Goal: Transaction & Acquisition: Purchase product/service

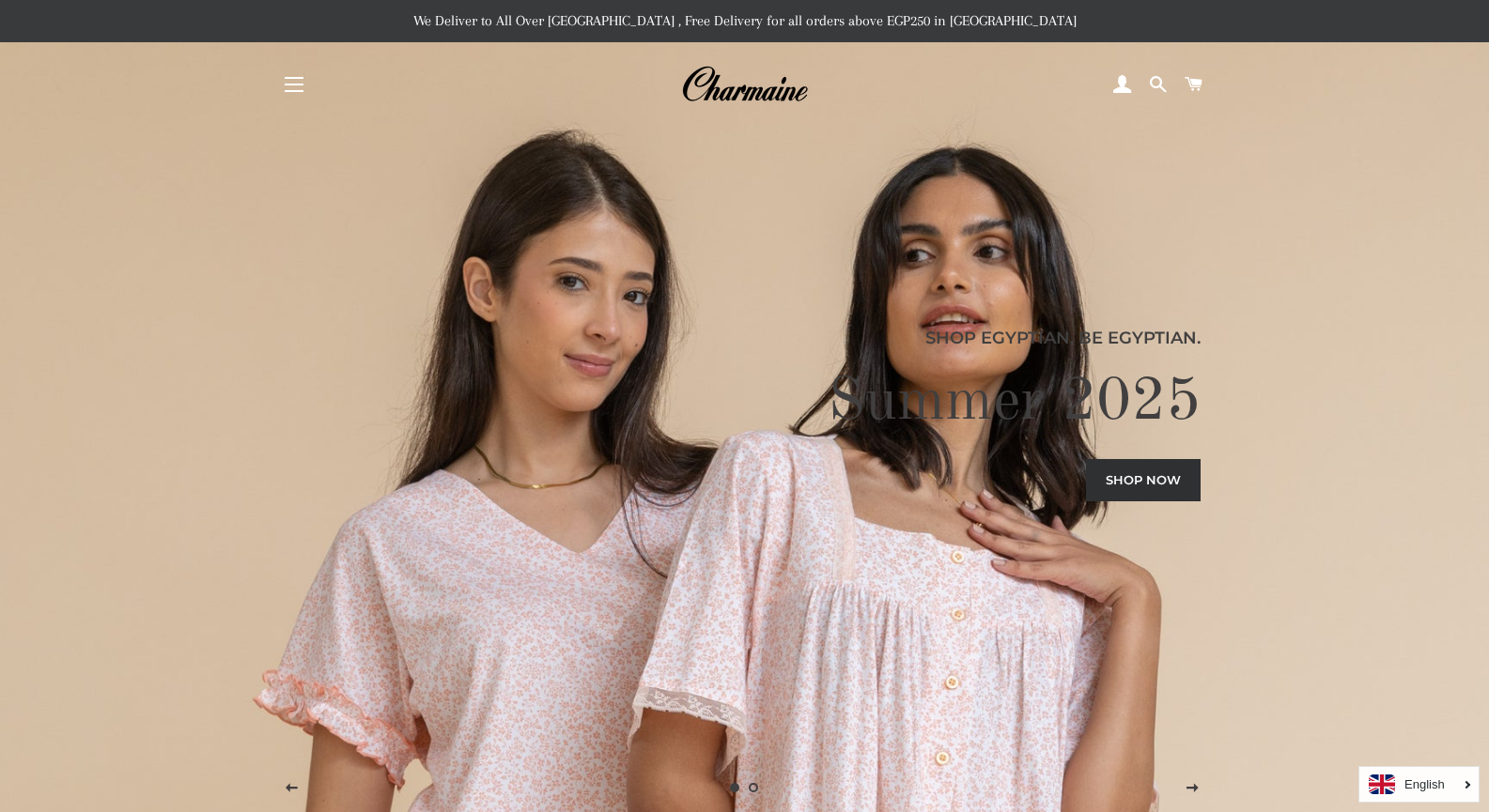
click at [299, 75] on button "Site navigation" at bounding box center [293, 84] width 47 height 47
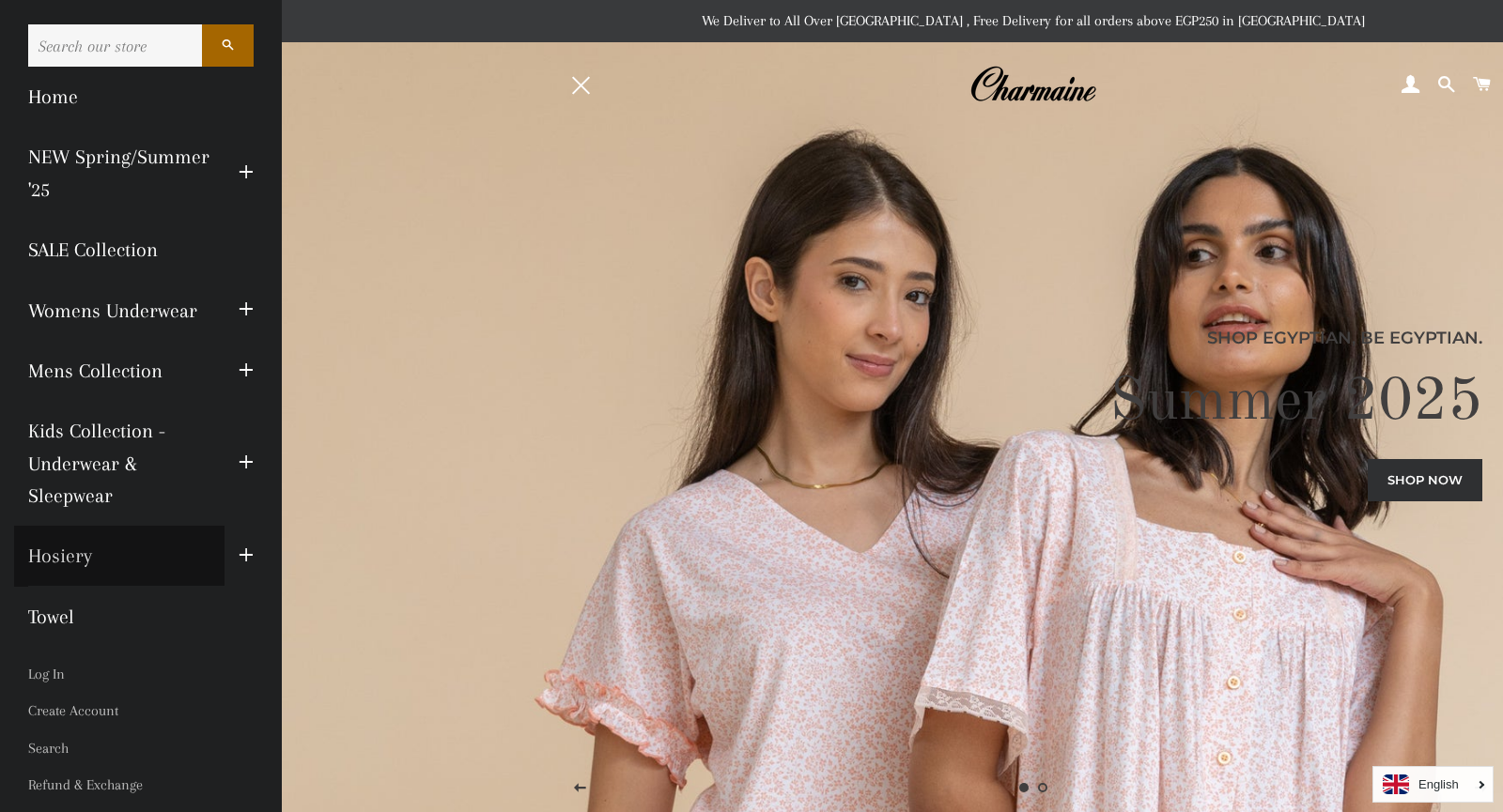
click at [75, 556] on link "Hosiery" at bounding box center [119, 555] width 210 height 60
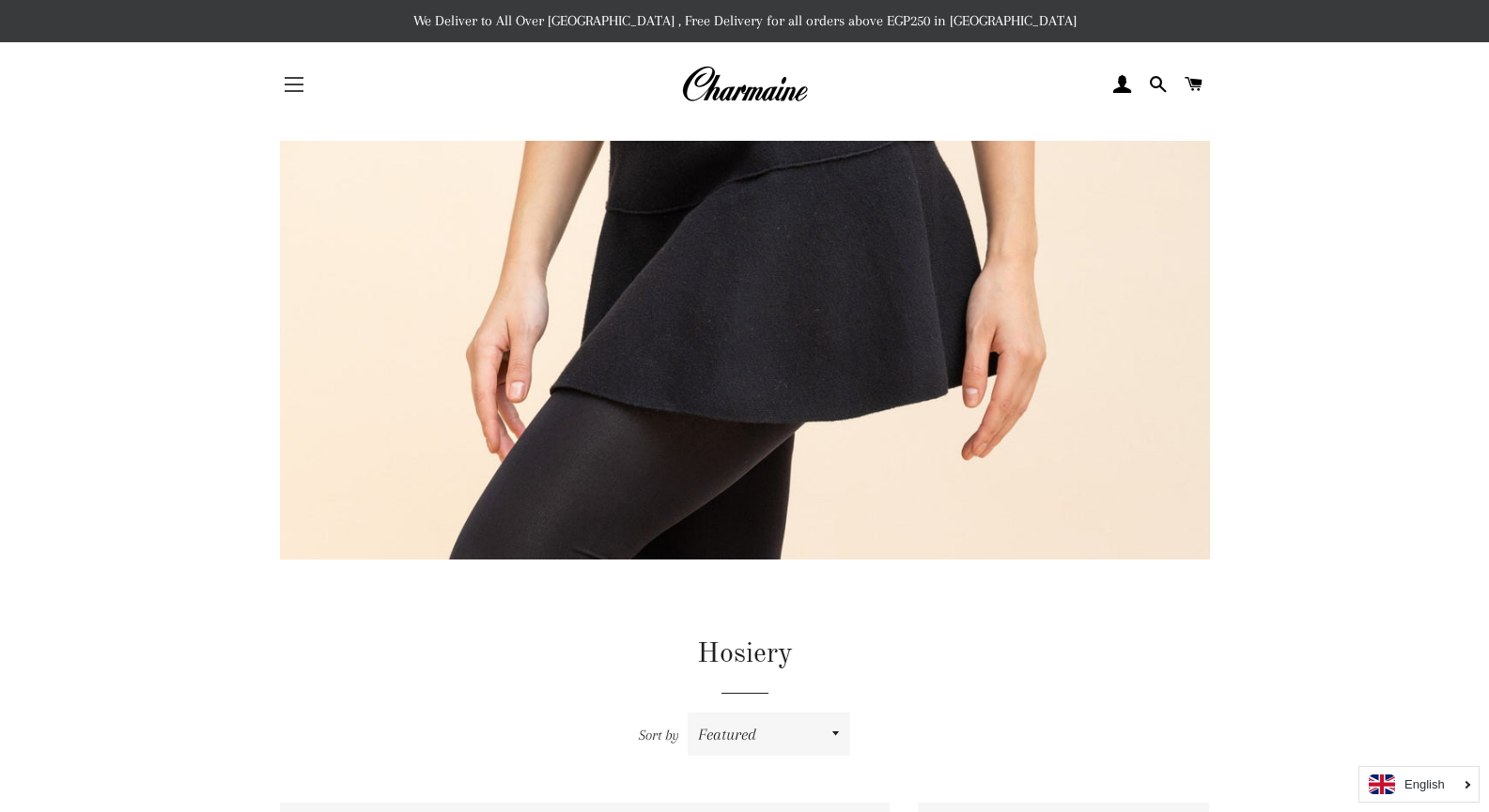
click at [289, 87] on button "Site navigation" at bounding box center [293, 84] width 47 height 47
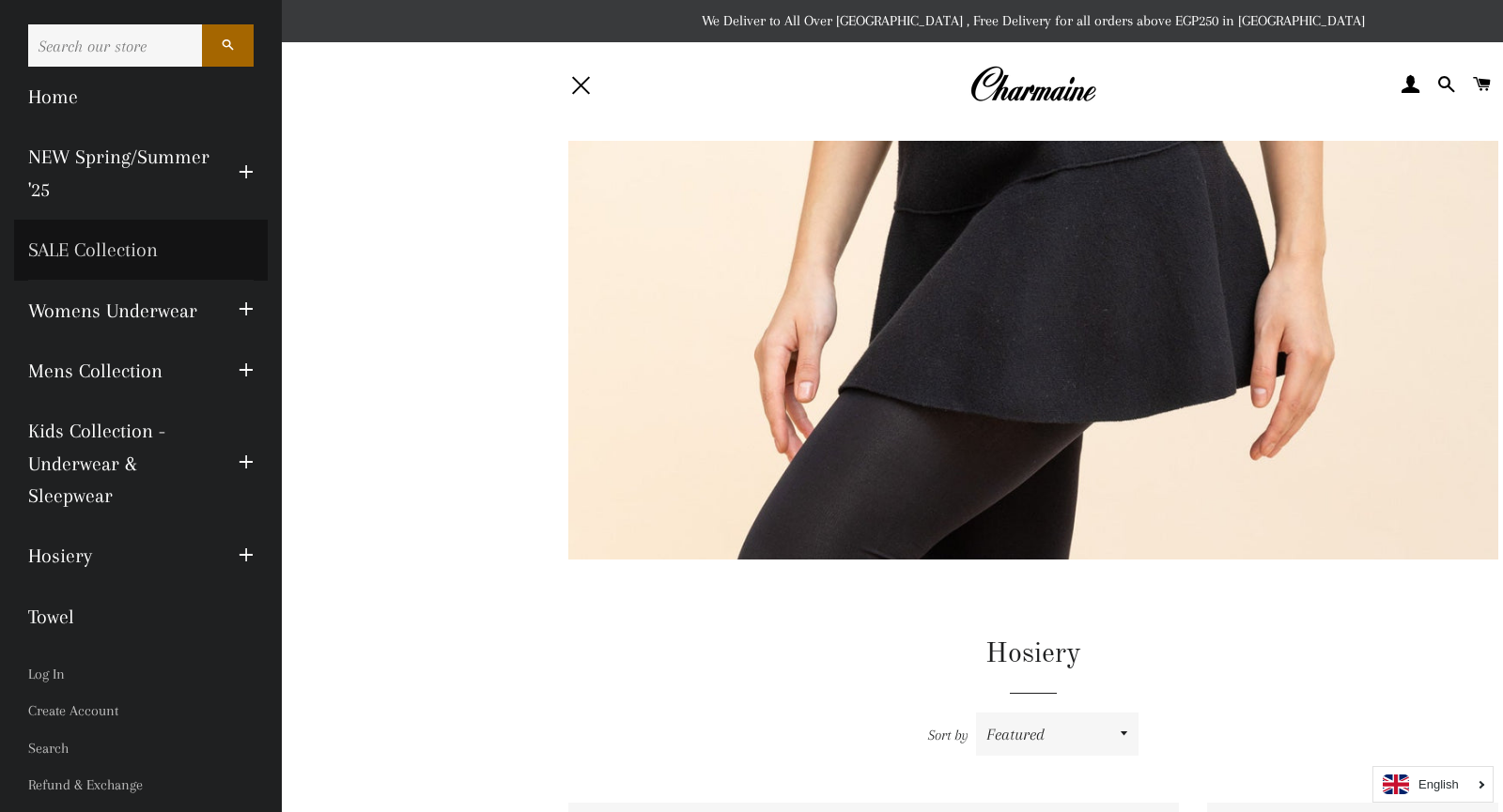
click at [107, 247] on link "SALE Collection" at bounding box center [141, 249] width 254 height 60
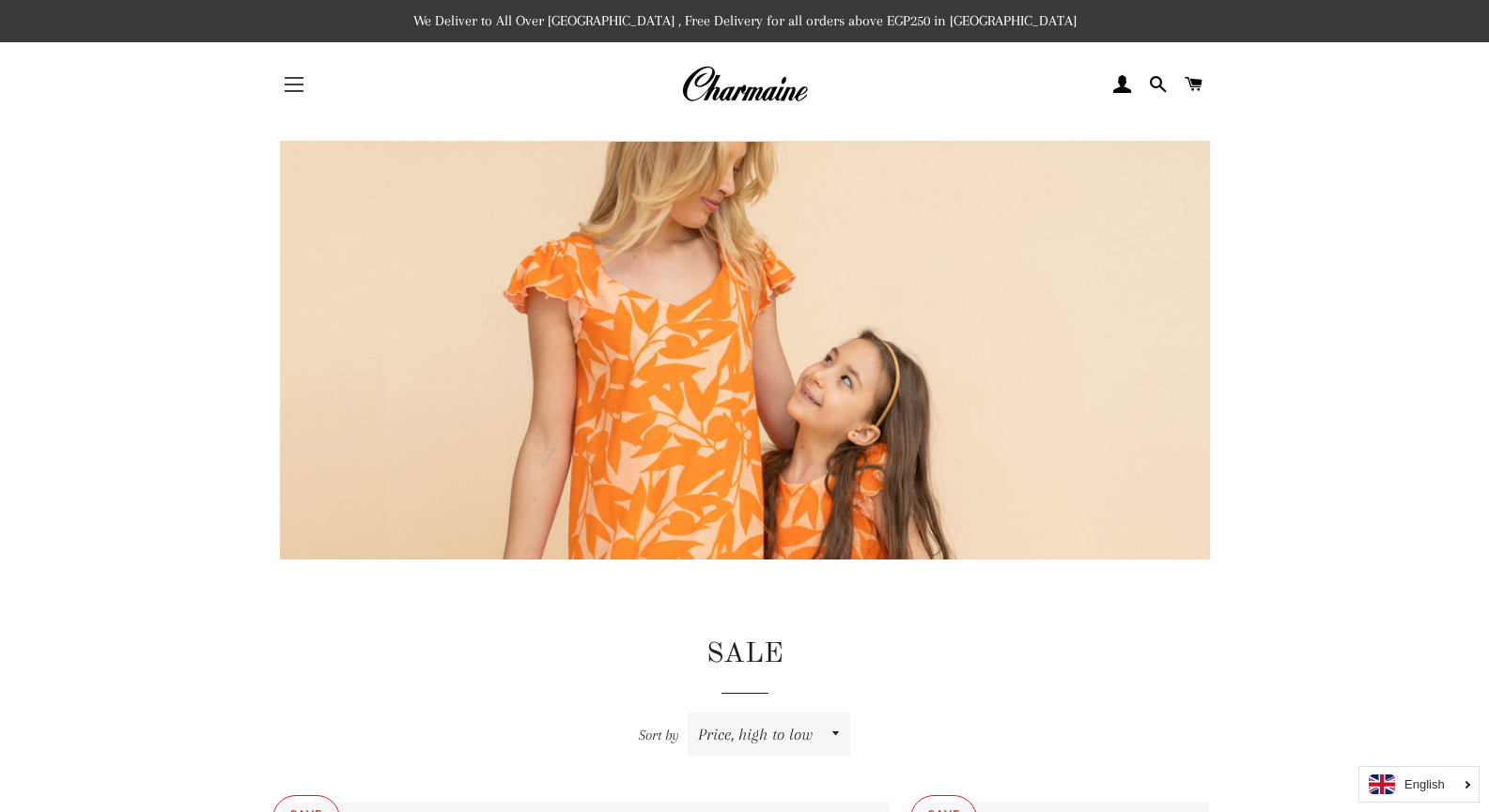
click at [294, 90] on span "button" at bounding box center [294, 91] width 19 height 2
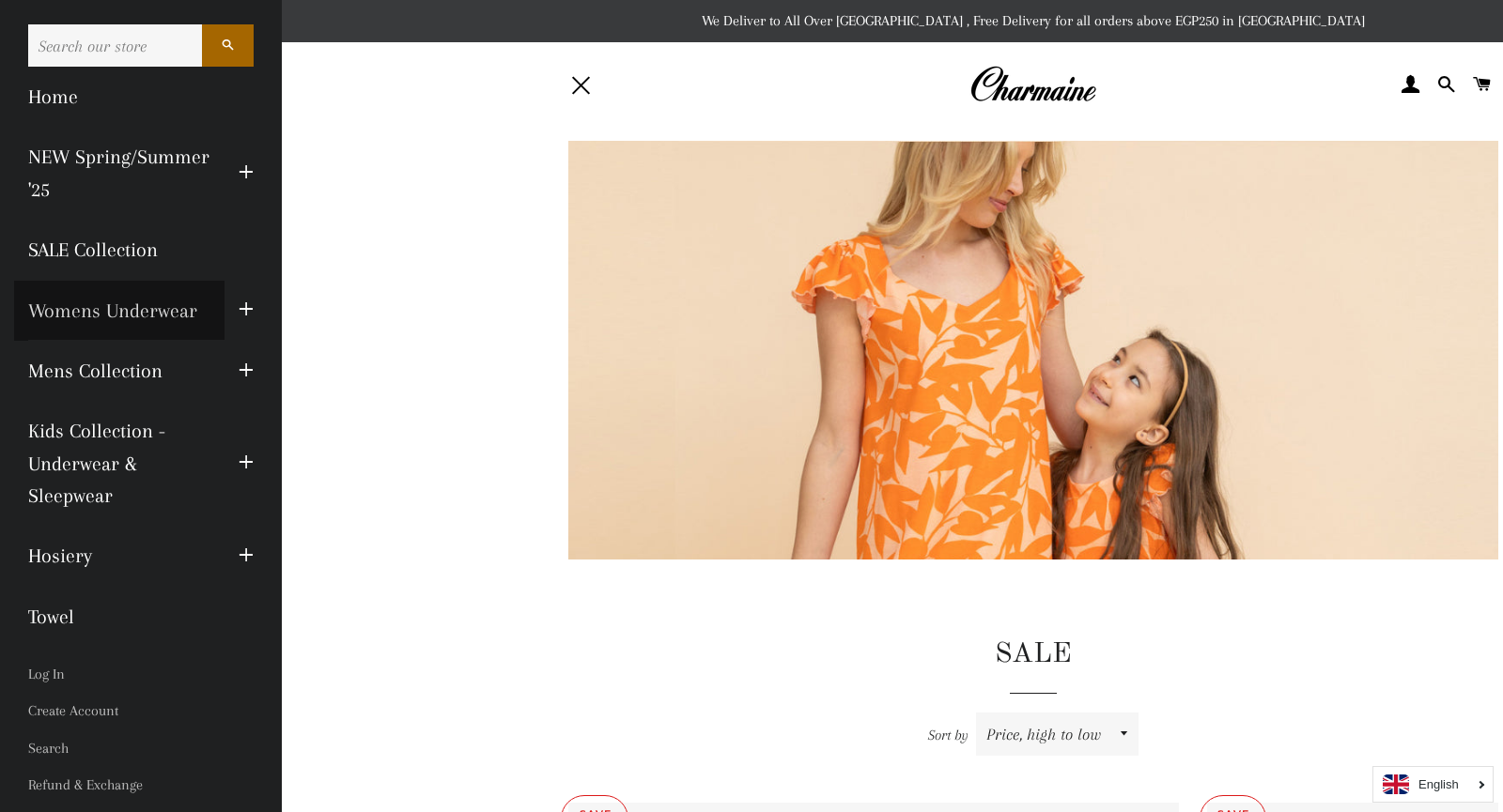
click at [161, 308] on link "Womens Underwear" at bounding box center [119, 310] width 210 height 60
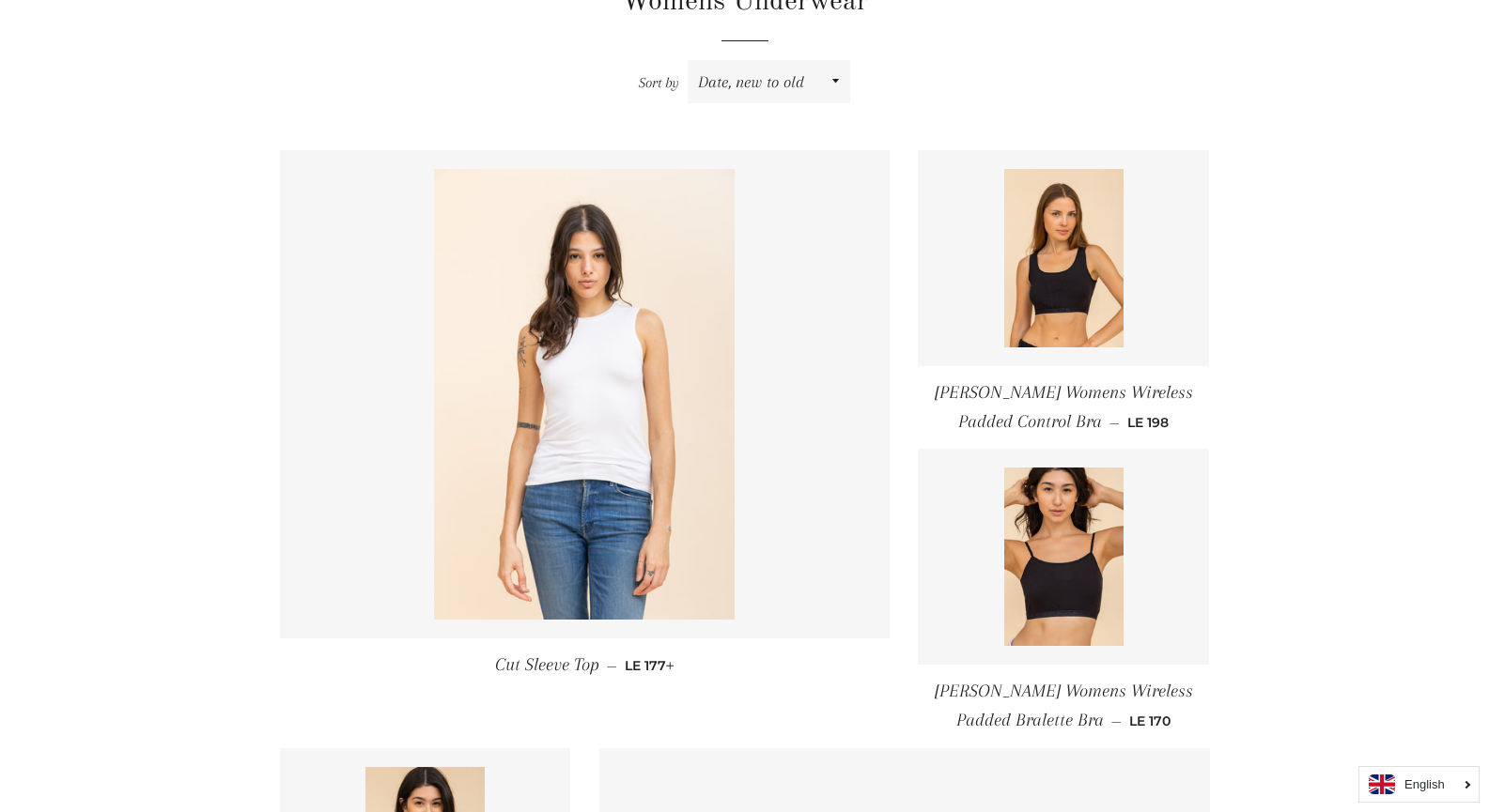
scroll to position [653, 0]
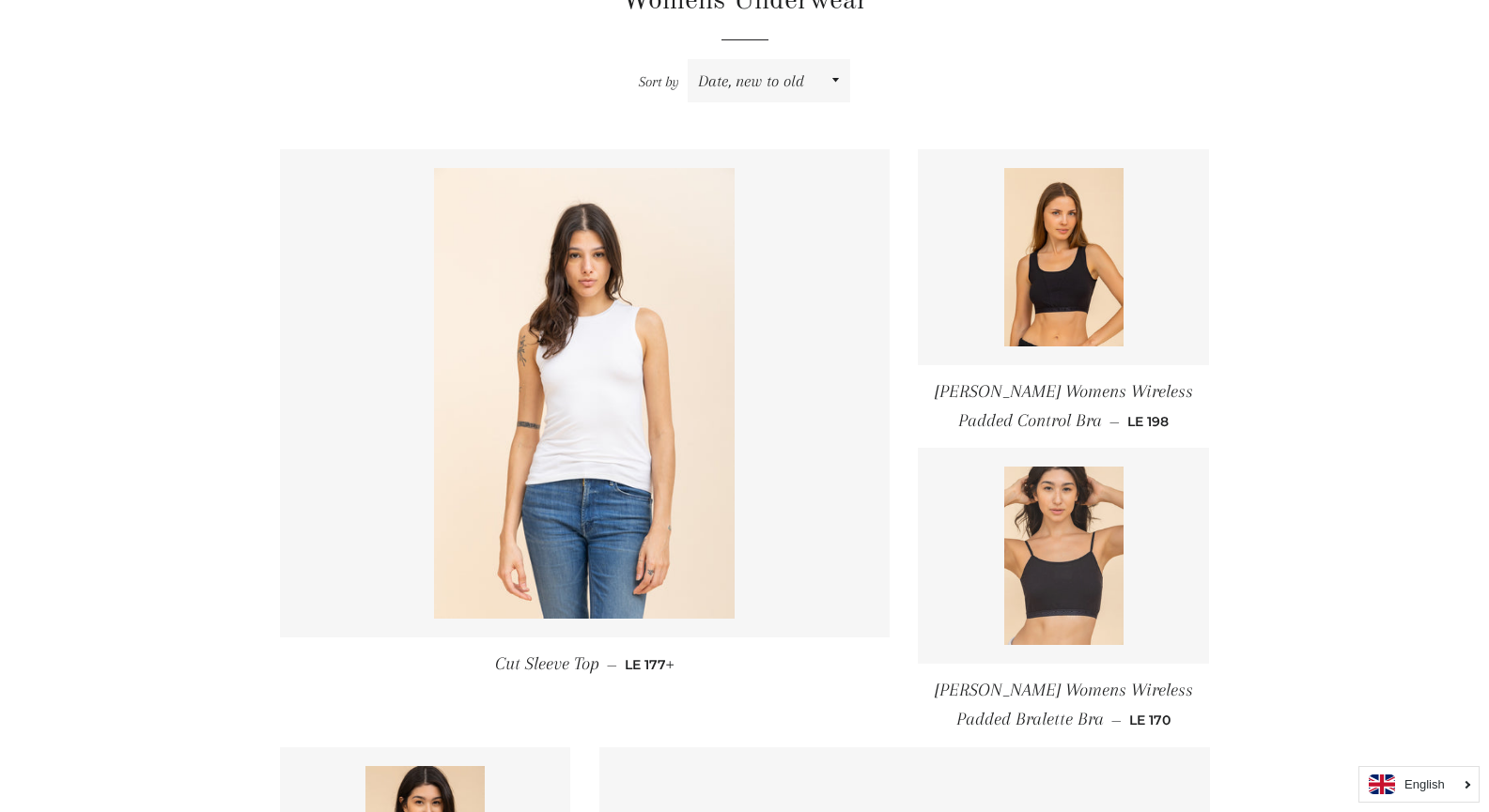
click at [1040, 549] on img at bounding box center [1063, 556] width 119 height 179
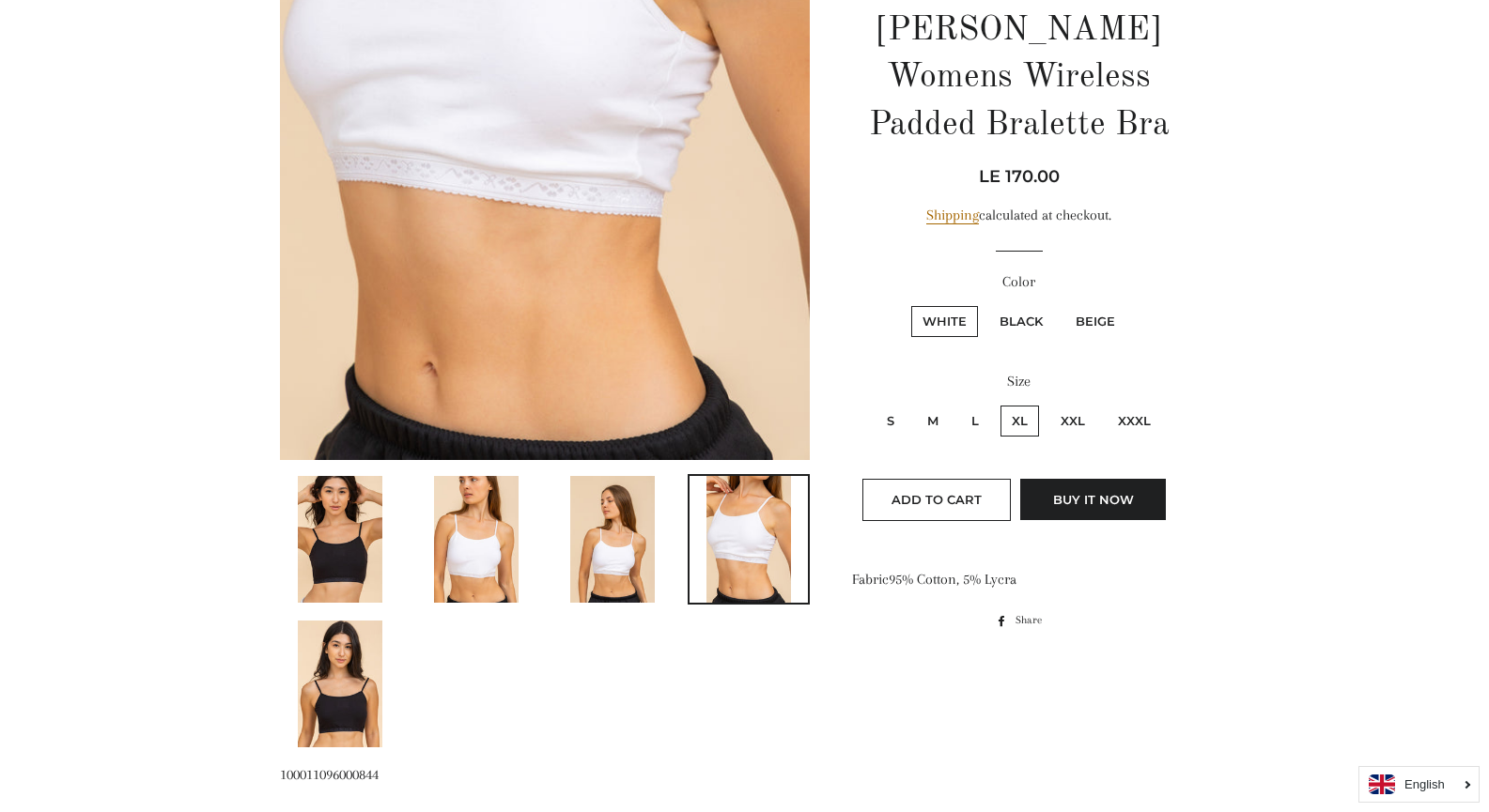
scroll to position [540, 0]
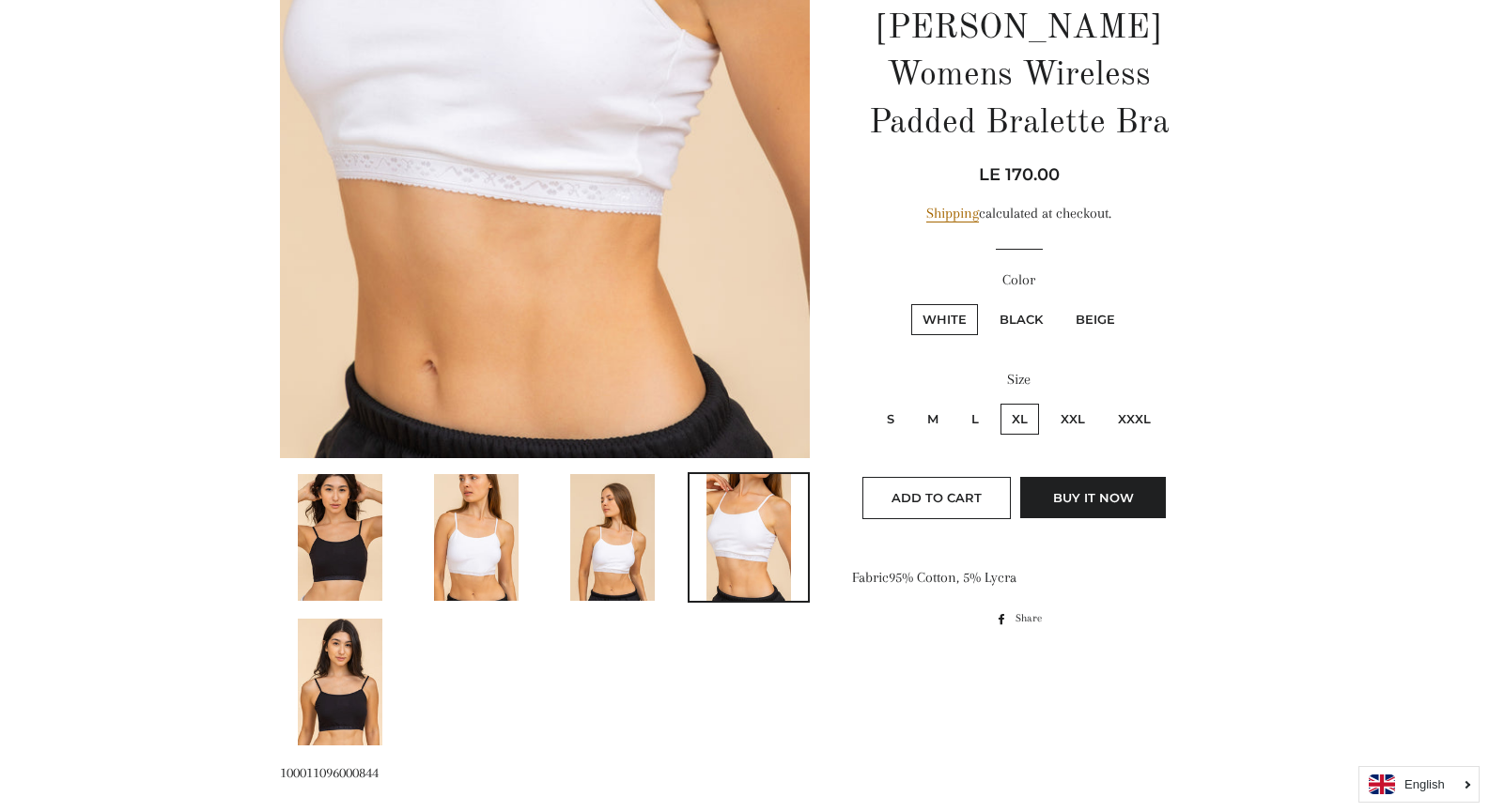
click at [589, 553] on img at bounding box center [612, 537] width 85 height 126
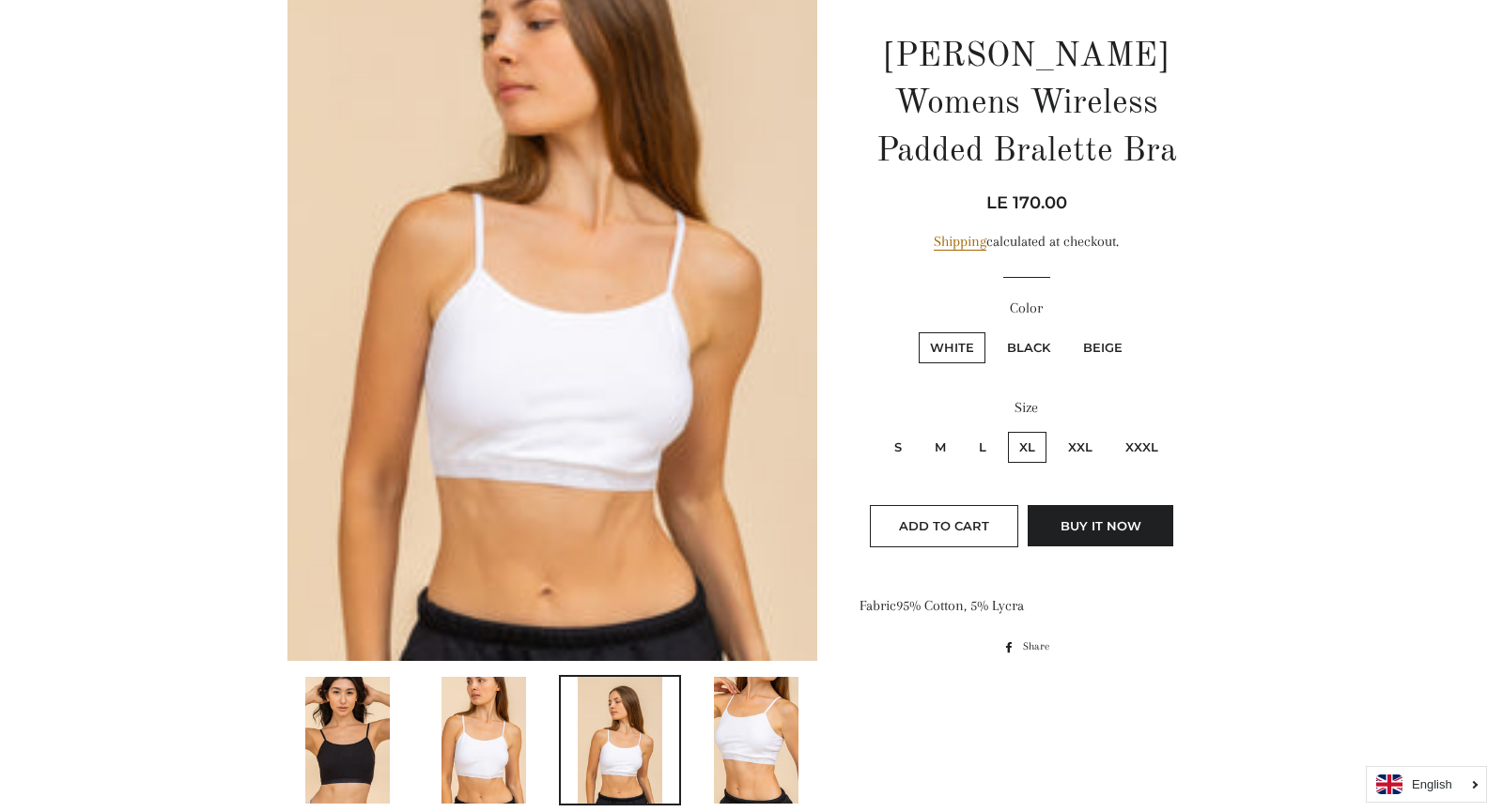
scroll to position [339, 0]
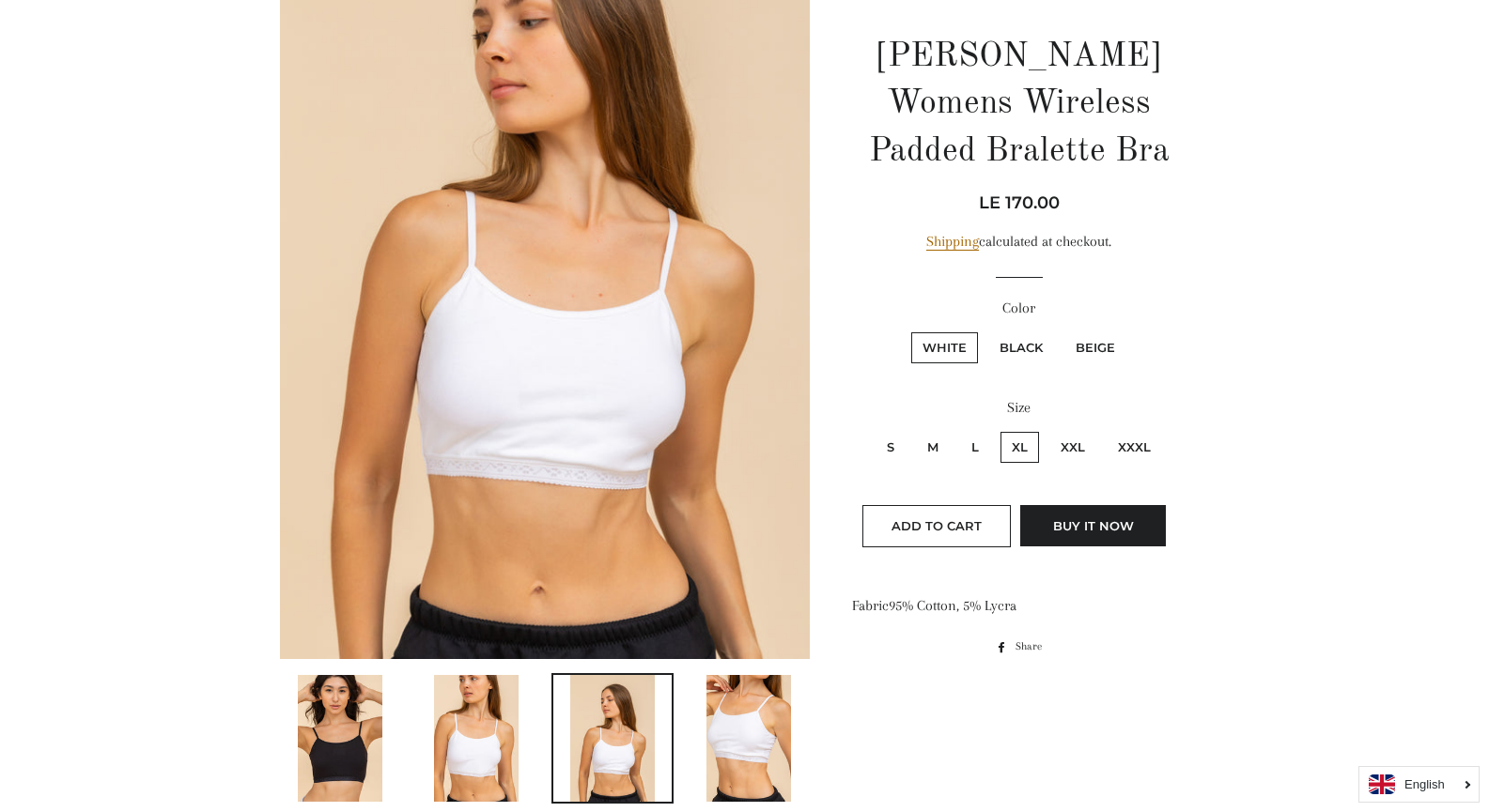
click at [568, 465] on img at bounding box center [545, 261] width 531 height 796
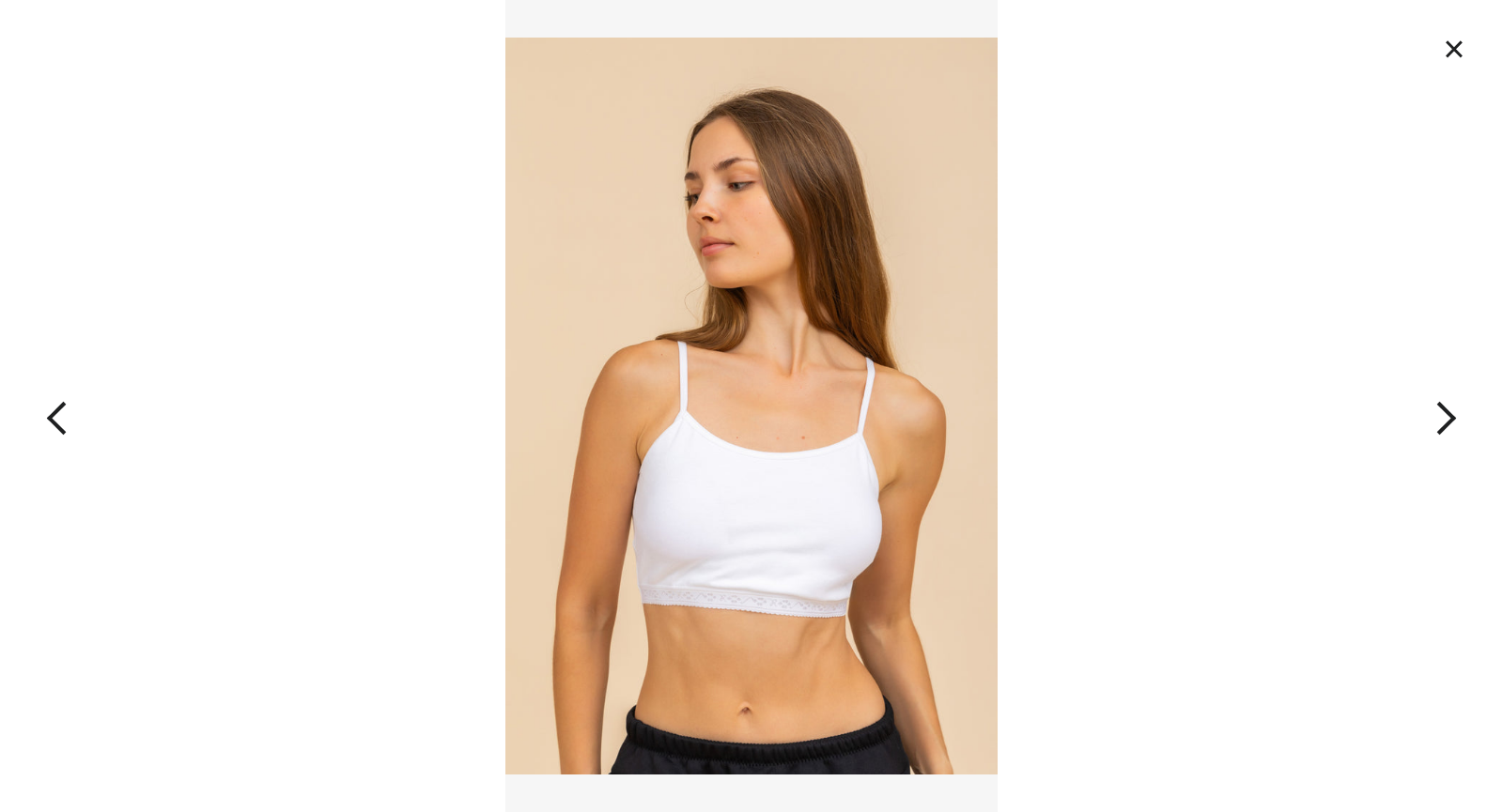
click at [1443, 415] on button "button" at bounding box center [1353, 406] width 301 height 812
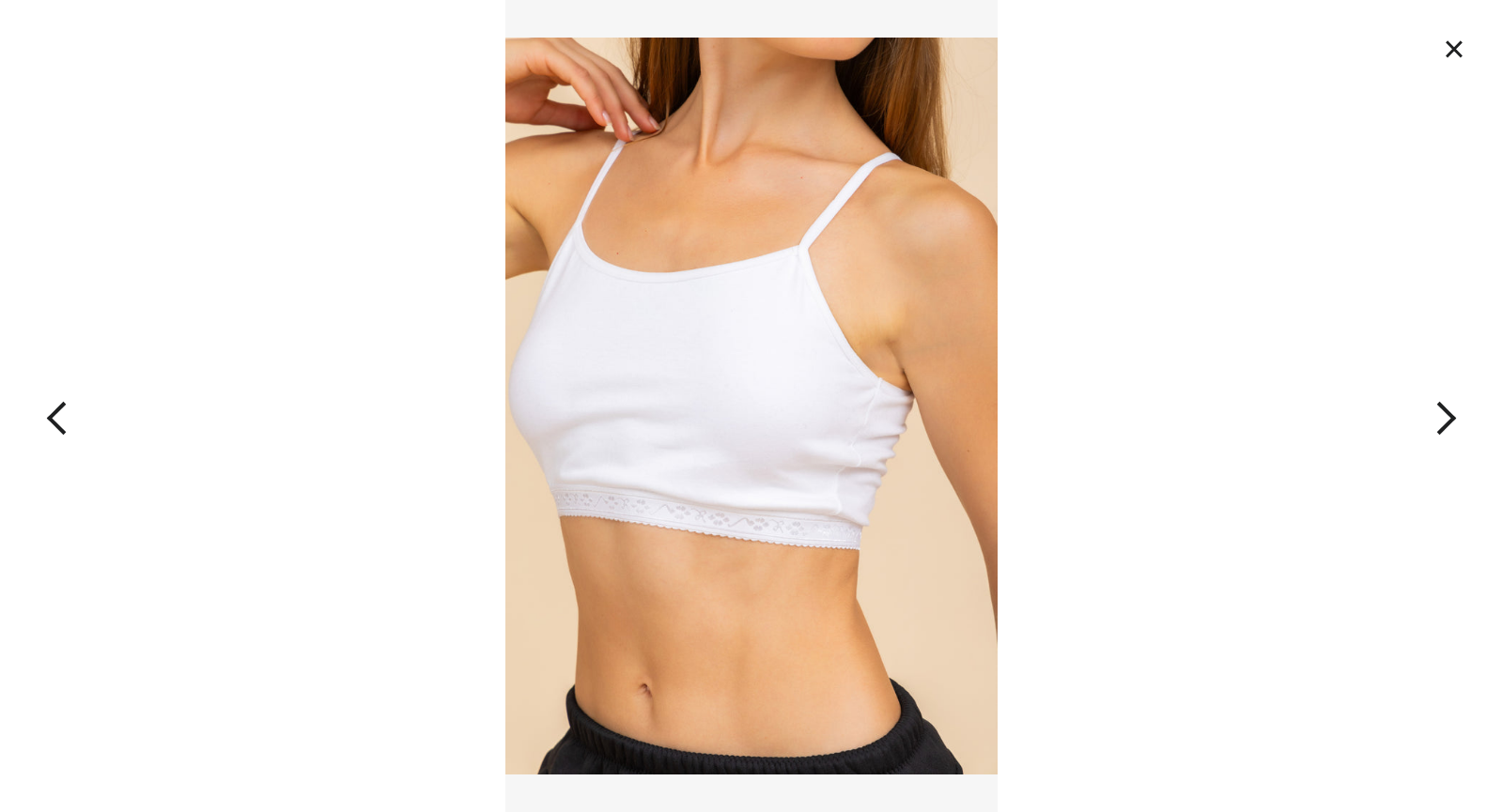
click at [1443, 415] on button "button" at bounding box center [1353, 406] width 301 height 812
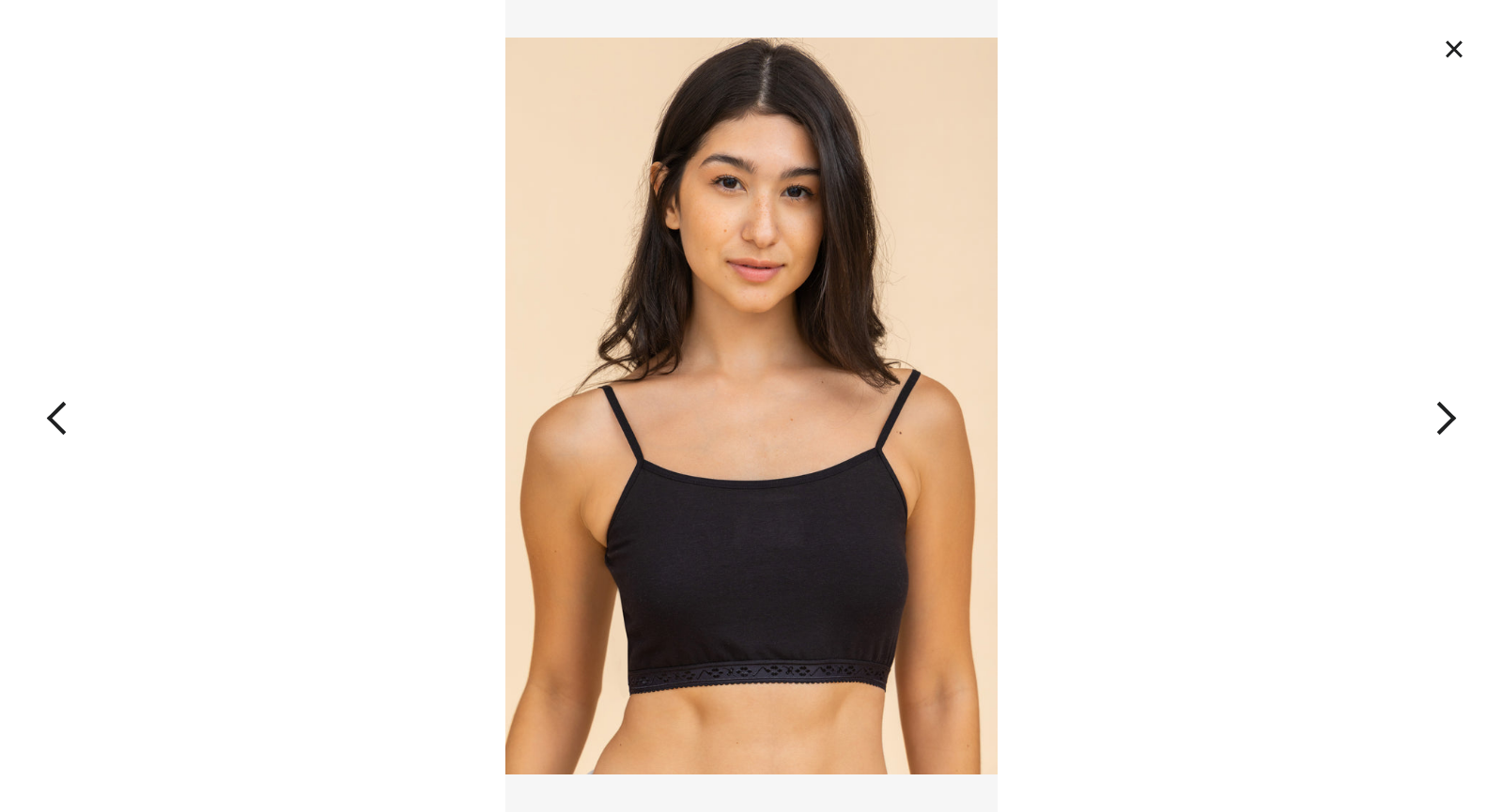
click at [1443, 415] on button "button" at bounding box center [1353, 406] width 301 height 812
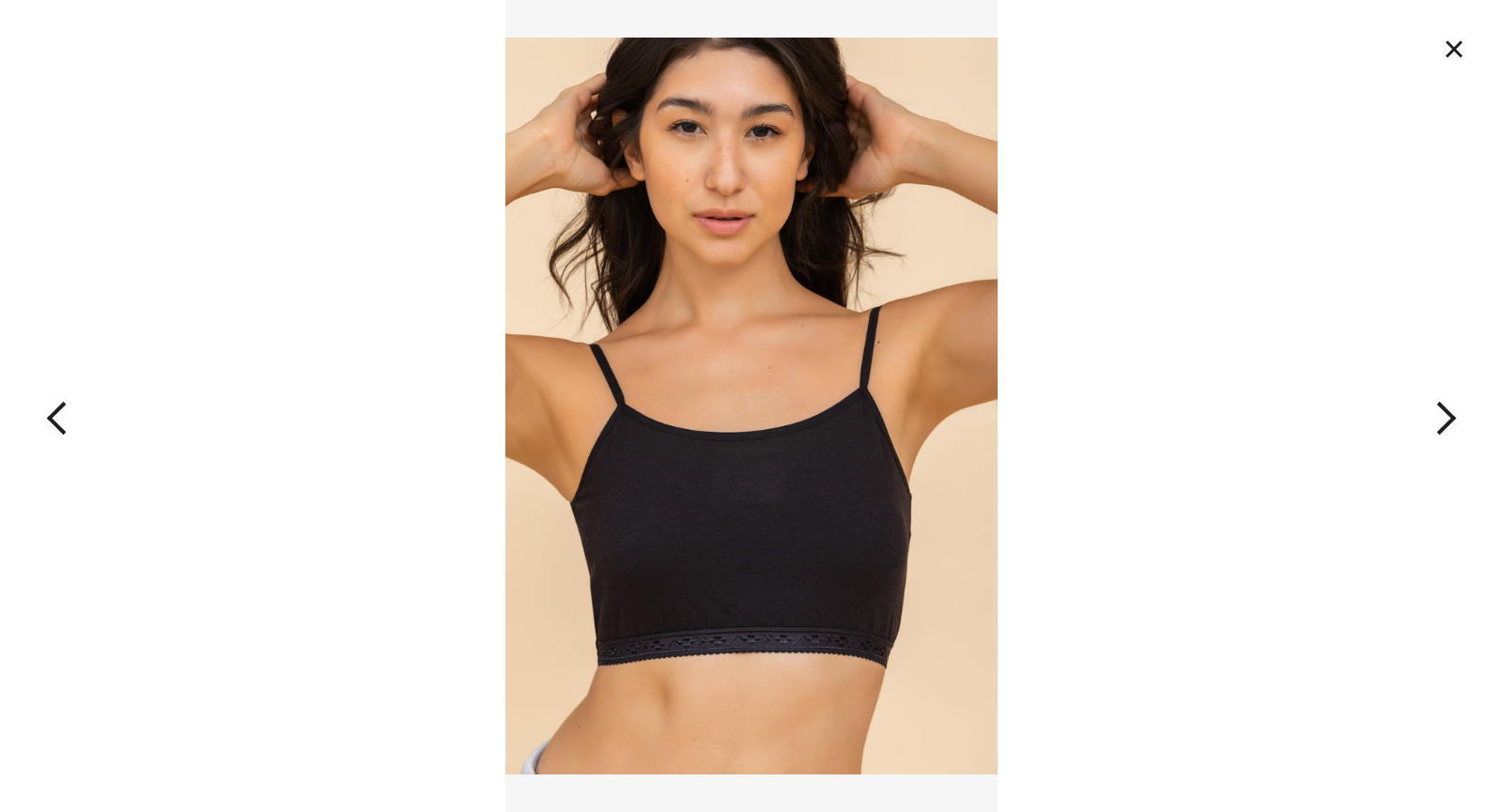
click at [1443, 415] on button "button" at bounding box center [1353, 406] width 301 height 812
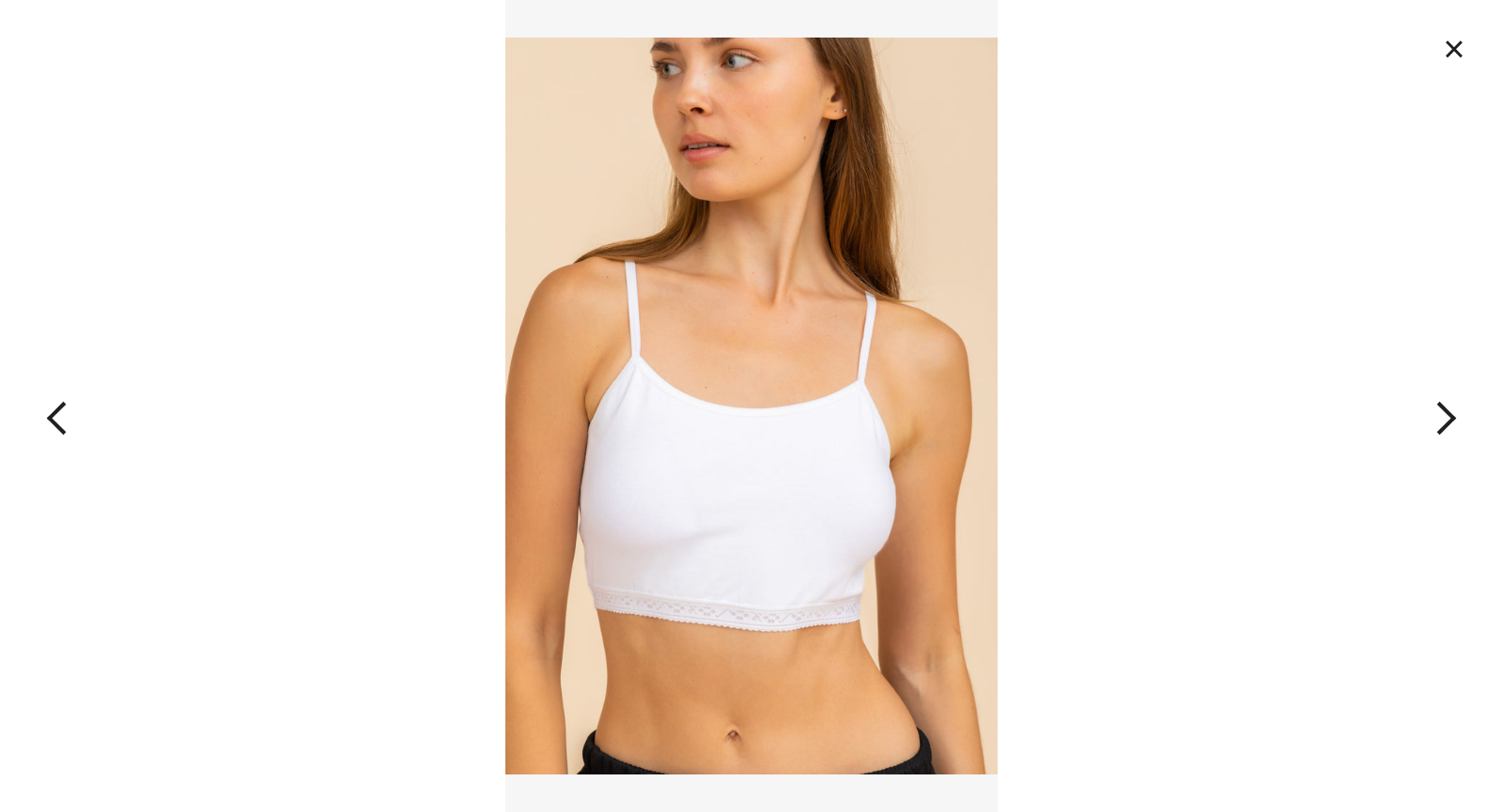
click at [1453, 43] on button "×" at bounding box center [1454, 48] width 41 height 41
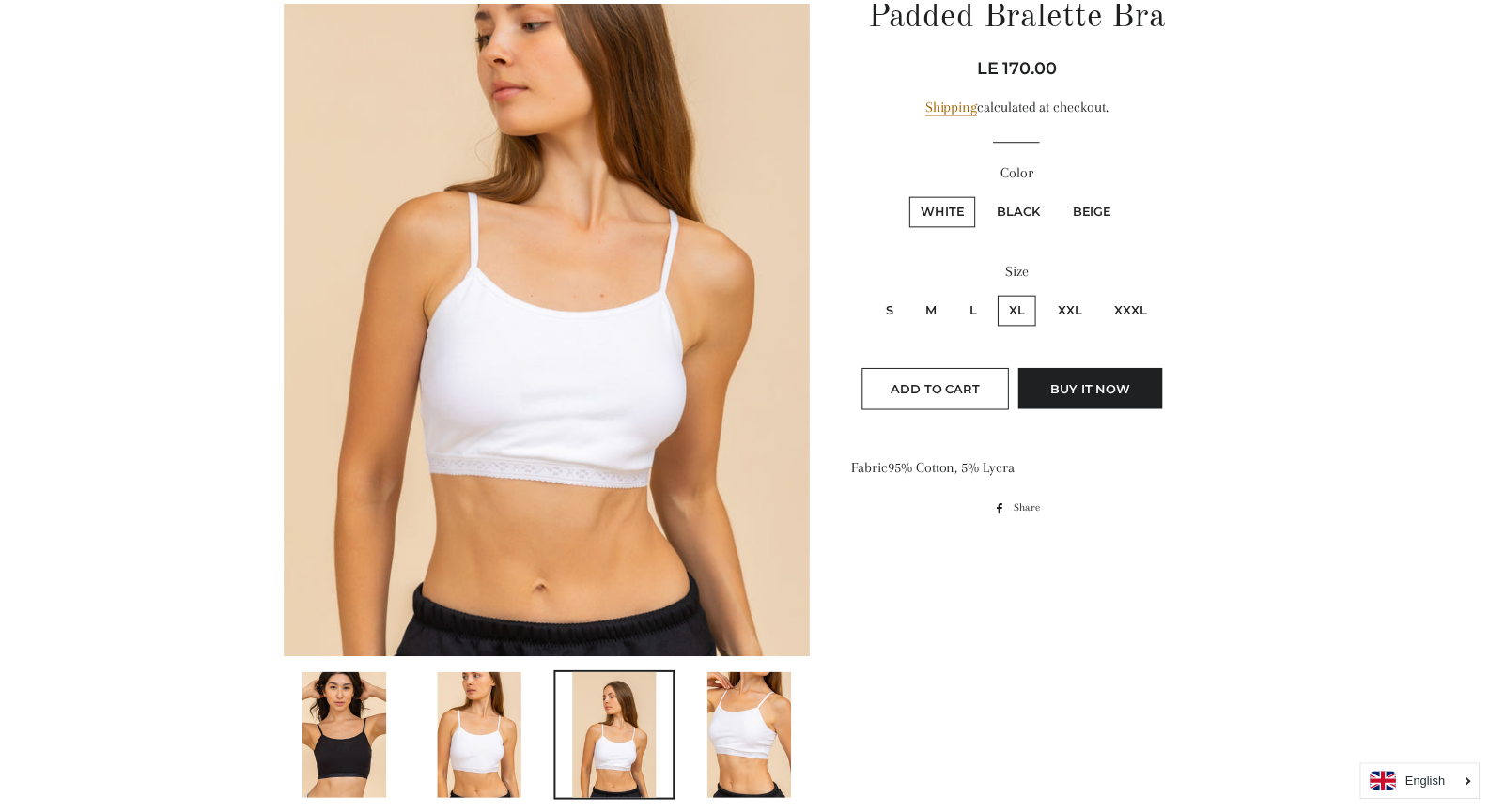
scroll to position [202, 0]
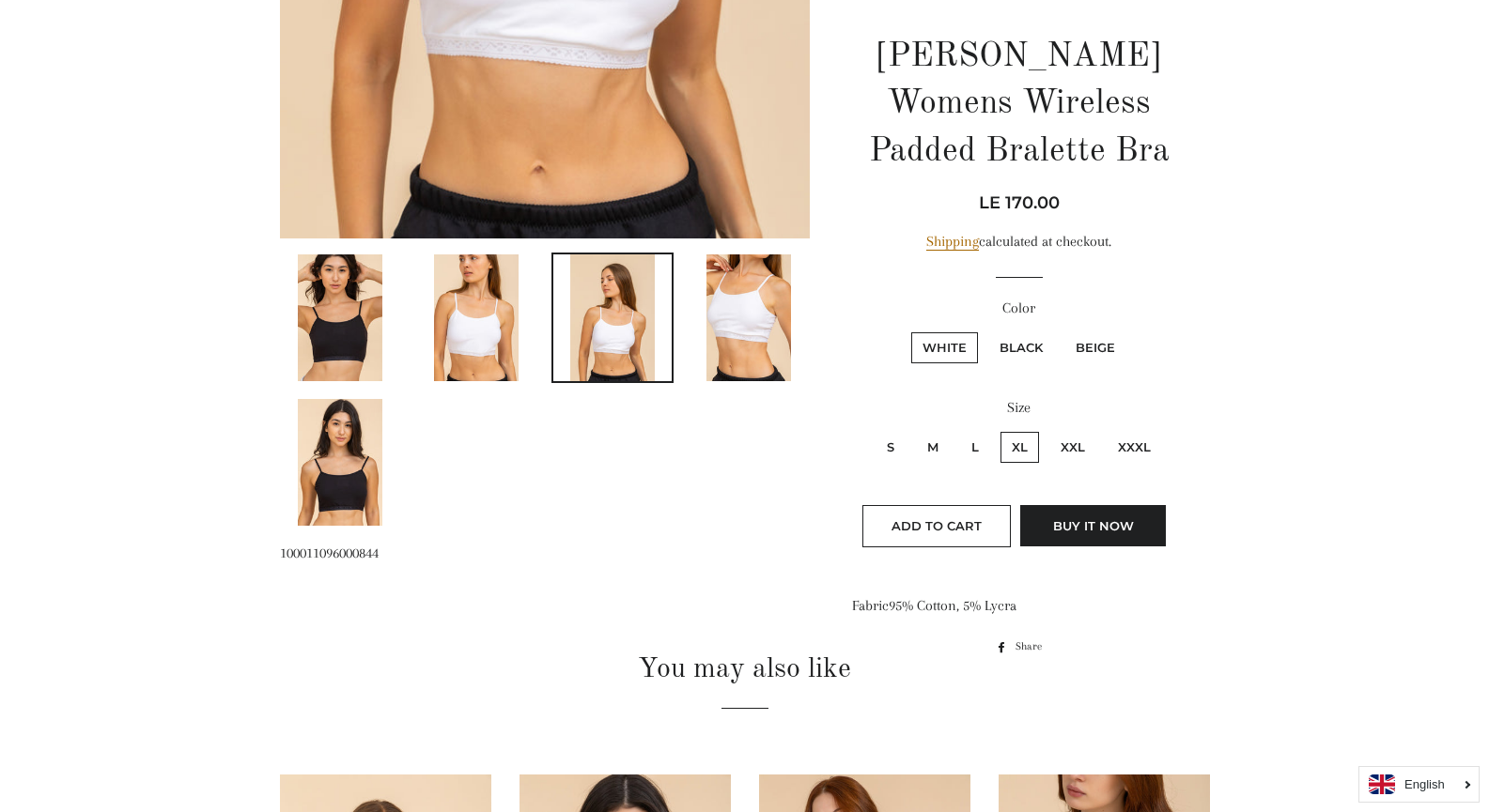
scroll to position [0, 0]
